Goal: Transaction & Acquisition: Book appointment/travel/reservation

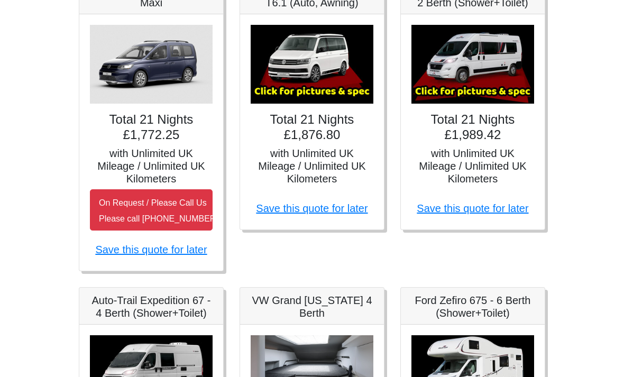
scroll to position [266, 0]
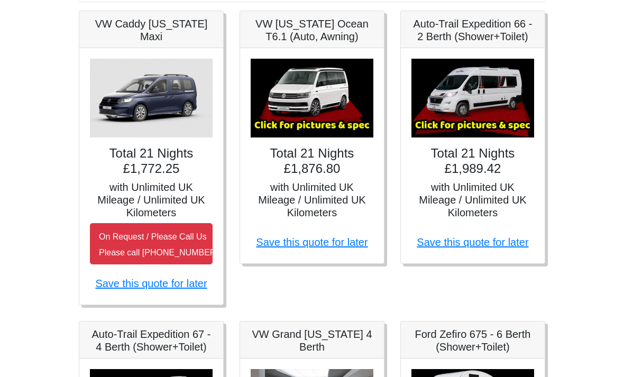
click at [473, 98] on img at bounding box center [473, 98] width 123 height 79
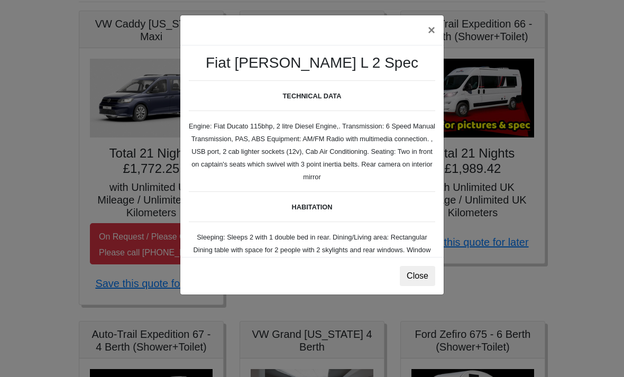
click at [432, 34] on button "×" at bounding box center [432, 30] width 24 height 30
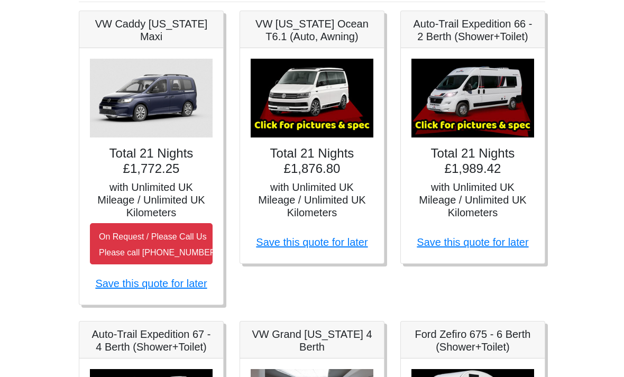
click at [479, 127] on img at bounding box center [473, 98] width 123 height 79
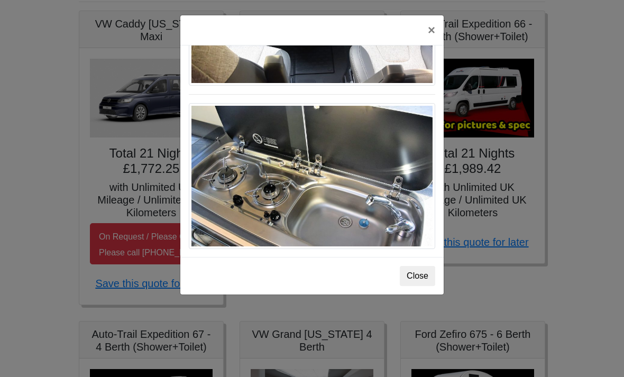
scroll to position [1123, 0]
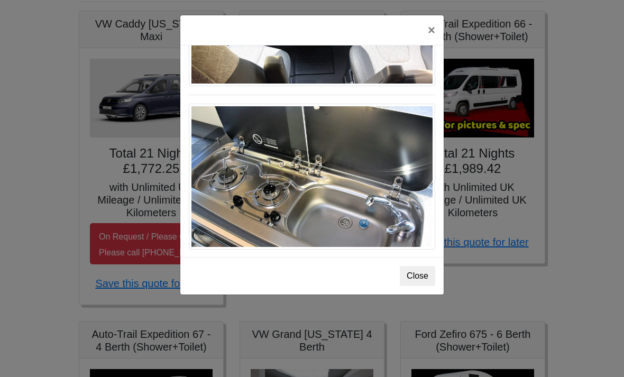
click at [433, 36] on button "×" at bounding box center [432, 30] width 24 height 30
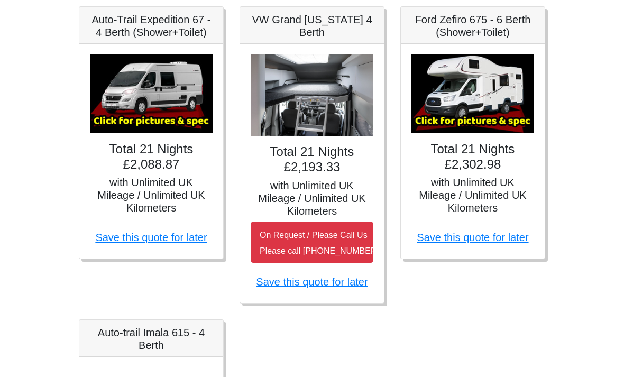
scroll to position [543, 0]
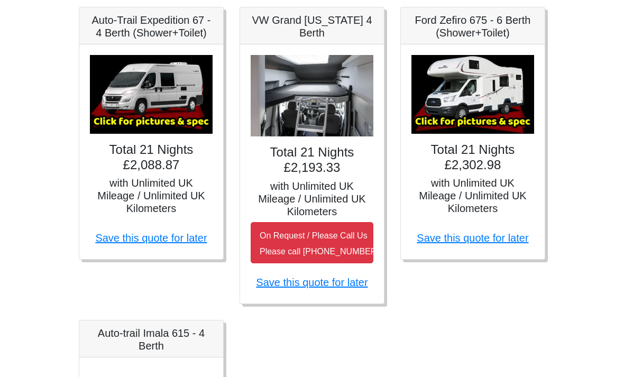
click at [143, 81] on img at bounding box center [151, 94] width 123 height 79
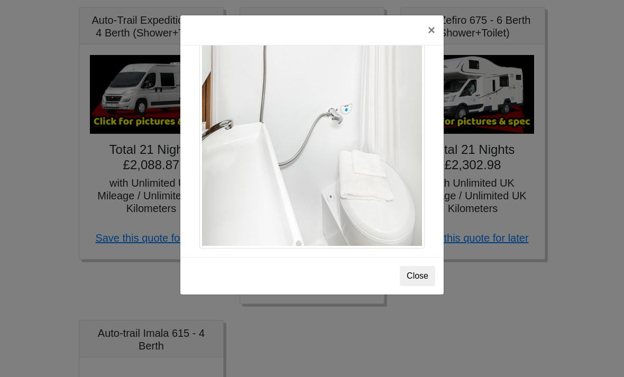
scroll to position [1455, 0]
click at [416, 277] on button "Close" at bounding box center [417, 276] width 35 height 20
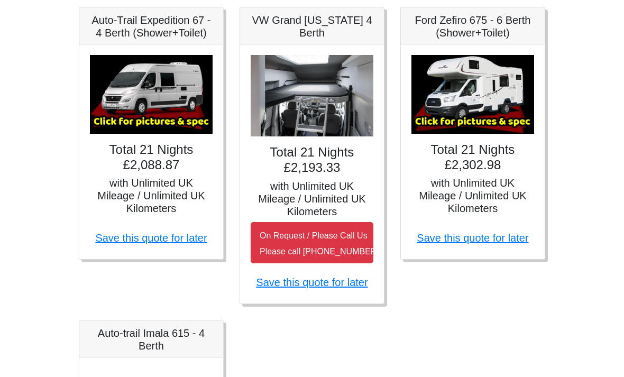
click at [149, 177] on h5 "with Unlimited UK Mileage / Unlimited UK Kilometers" at bounding box center [151, 196] width 123 height 38
click at [146, 237] on link "Save this quote for later" at bounding box center [151, 238] width 112 height 12
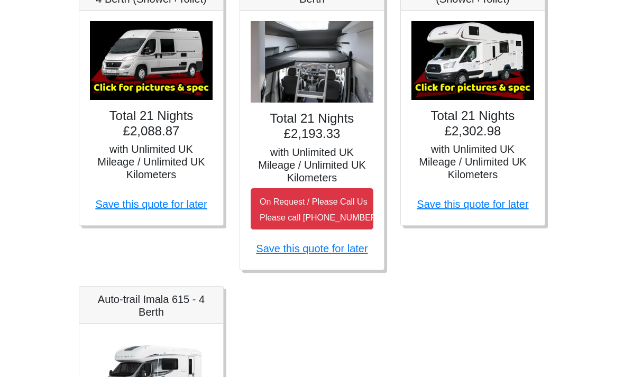
click at [312, 68] on img at bounding box center [312, 62] width 123 height 82
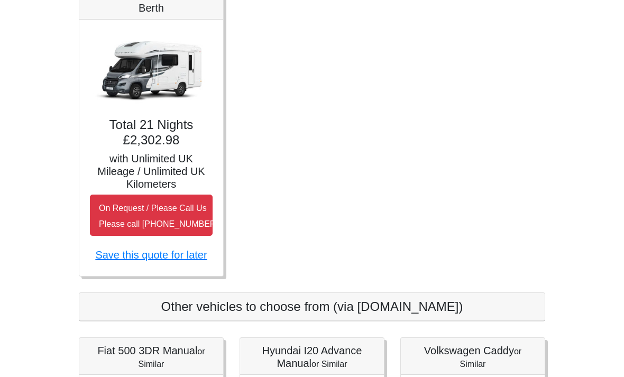
scroll to position [881, 0]
click at [140, 75] on img at bounding box center [151, 69] width 123 height 79
click at [149, 124] on h4 "Total 21 Nights £2,302.98" at bounding box center [151, 132] width 123 height 31
click at [151, 131] on h4 "Total 21 Nights £2,302.98" at bounding box center [151, 132] width 123 height 31
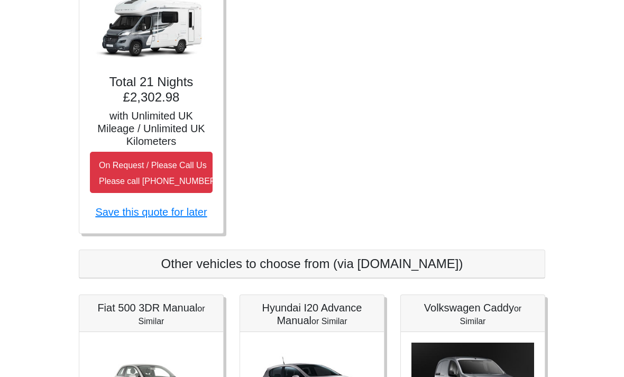
scroll to position [923, 0]
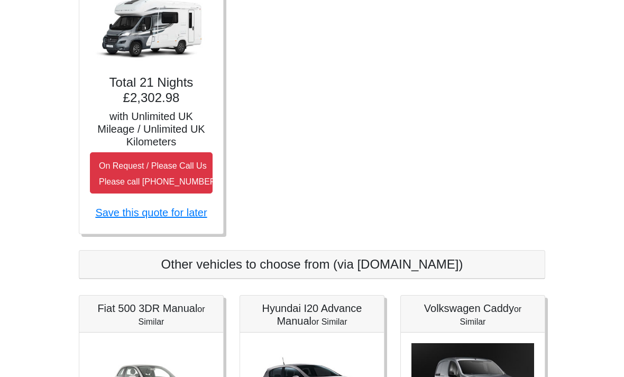
click at [146, 94] on h4 "Total 21 Nights £2,302.98" at bounding box center [151, 90] width 123 height 31
click at [151, 98] on h4 "Total 21 Nights £2,302.98" at bounding box center [151, 90] width 123 height 31
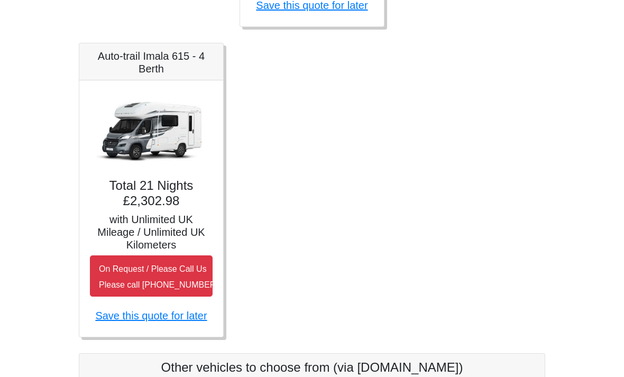
scroll to position [817, 0]
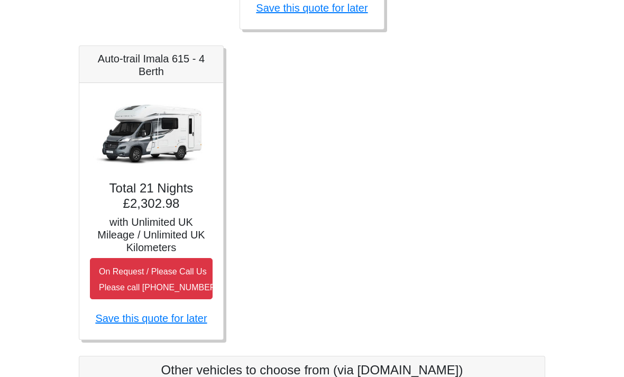
click at [153, 119] on img at bounding box center [151, 133] width 123 height 79
click at [155, 119] on img at bounding box center [151, 133] width 123 height 79
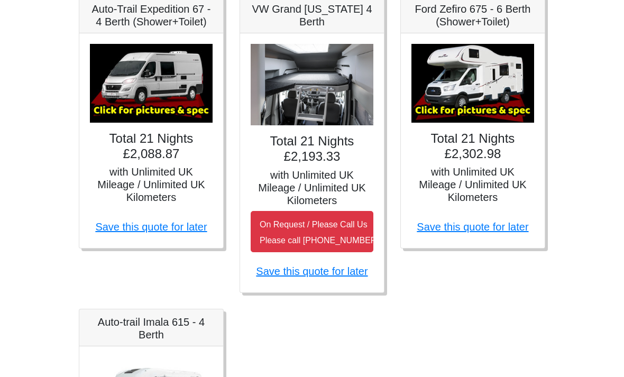
scroll to position [549, 0]
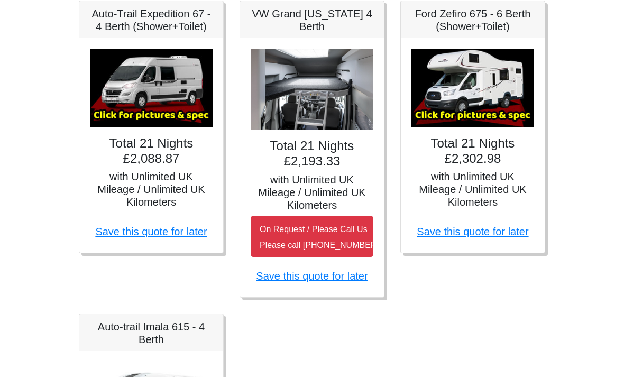
click at [148, 231] on link "Save this quote for later" at bounding box center [151, 232] width 112 height 12
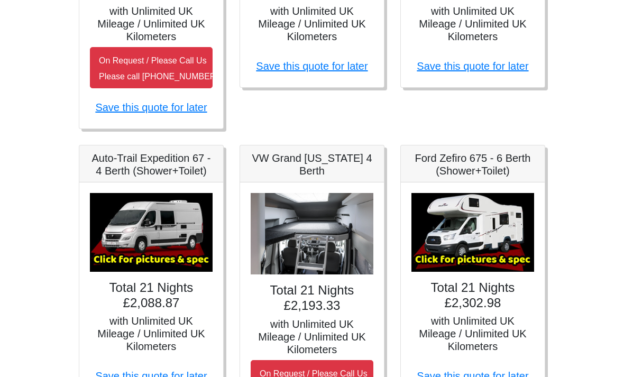
scroll to position [418, 0]
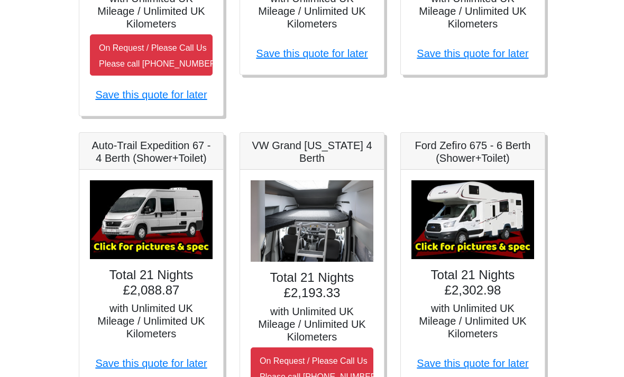
click at [145, 225] on img at bounding box center [151, 219] width 123 height 79
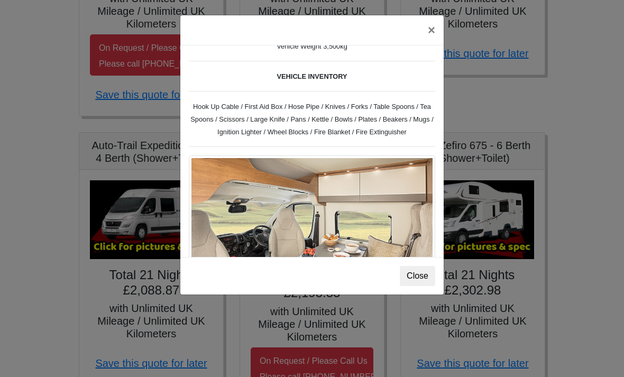
click at [422, 267] on button "Close" at bounding box center [417, 276] width 35 height 20
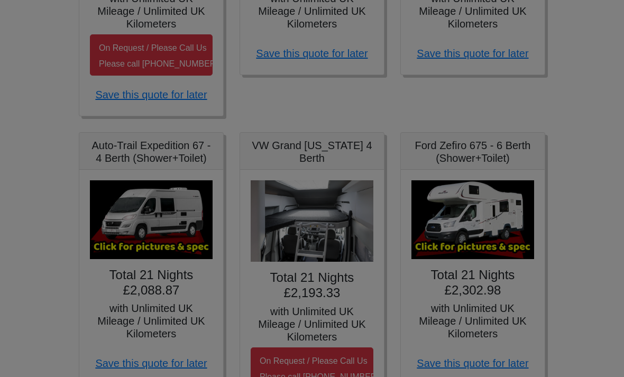
scroll to position [0, 0]
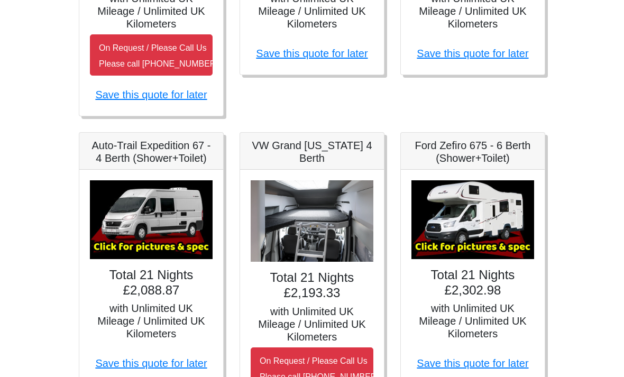
click at [143, 361] on link "Save this quote for later" at bounding box center [151, 364] width 112 height 12
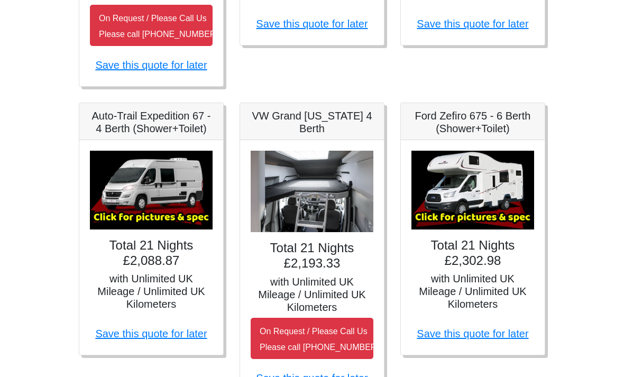
scroll to position [457, 0]
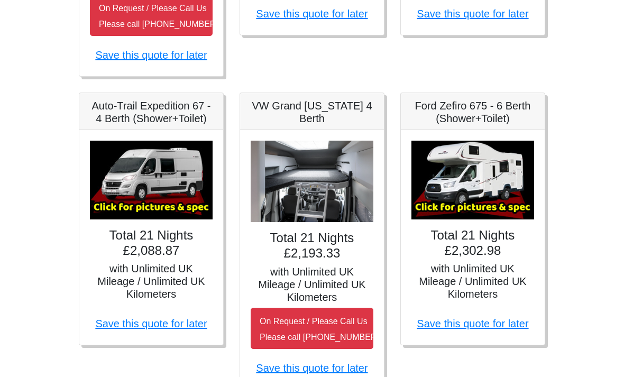
click at [142, 188] on img at bounding box center [151, 180] width 123 height 79
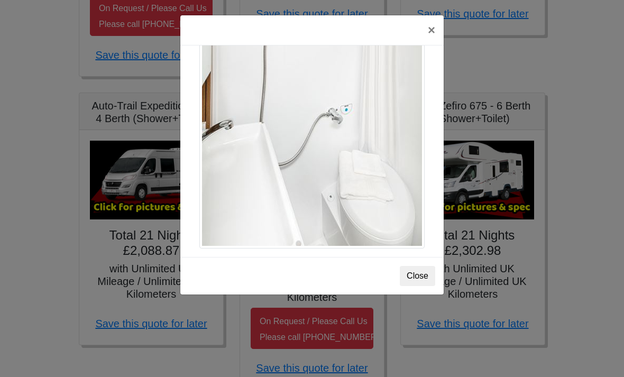
click at [416, 284] on button "Close" at bounding box center [417, 276] width 35 height 20
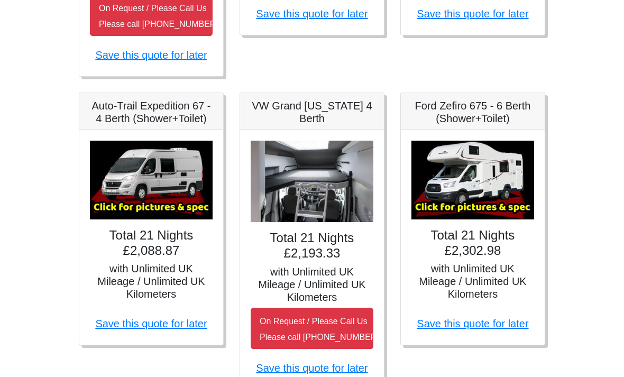
click at [156, 318] on link "Save this quote for later" at bounding box center [151, 324] width 112 height 12
